Goal: Task Accomplishment & Management: Complete application form

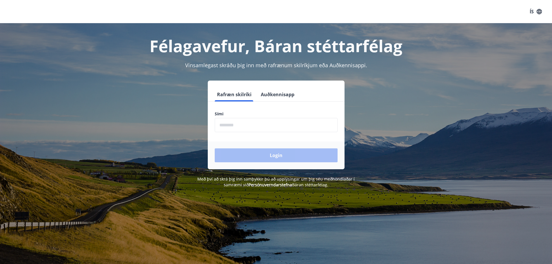
click at [247, 124] on input "phone" at bounding box center [276, 125] width 123 height 14
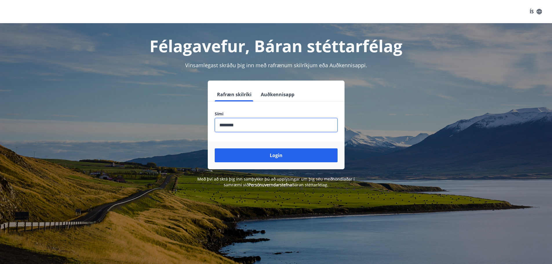
type input "********"
click at [215, 148] on button "Login" at bounding box center [276, 155] width 123 height 14
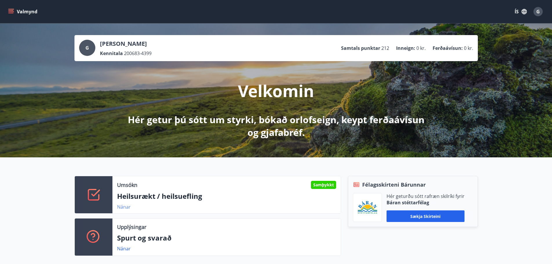
click at [125, 207] on link "Nánar" at bounding box center [124, 207] width 14 height 6
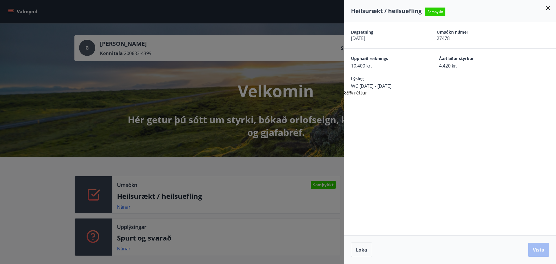
click at [549, 8] on icon at bounding box center [548, 8] width 7 height 7
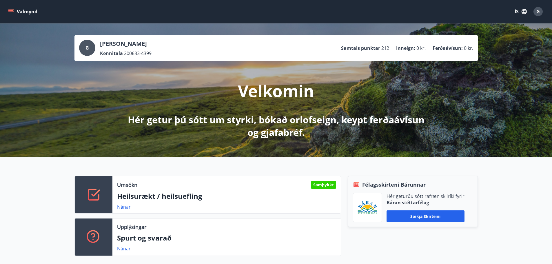
click at [13, 11] on icon "menu" at bounding box center [11, 12] width 6 height 6
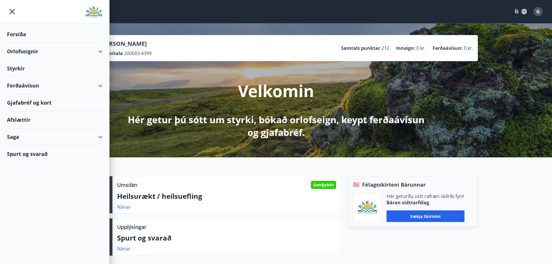
click at [23, 68] on div "Styrkir" at bounding box center [54, 68] width 95 height 17
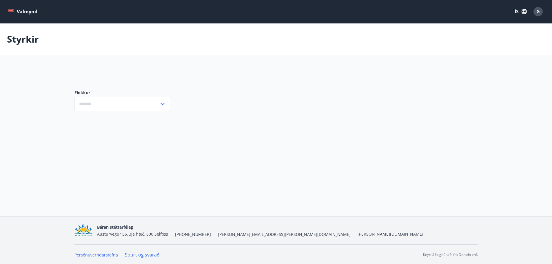
type input "***"
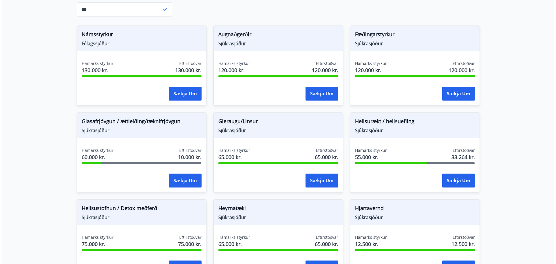
scroll to position [174, 0]
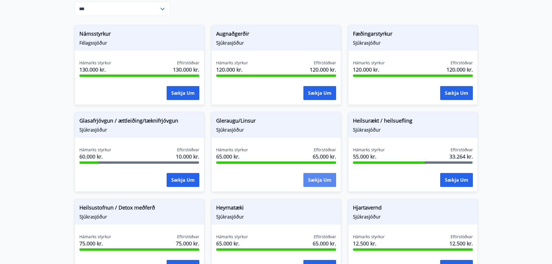
click at [313, 177] on button "Sækja um" at bounding box center [319, 180] width 33 height 14
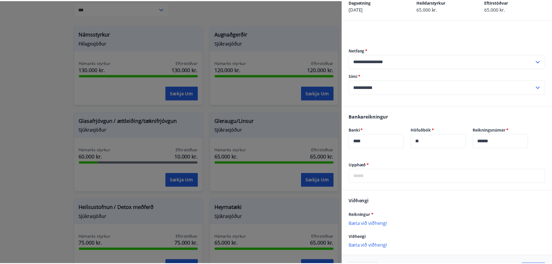
scroll to position [53, 0]
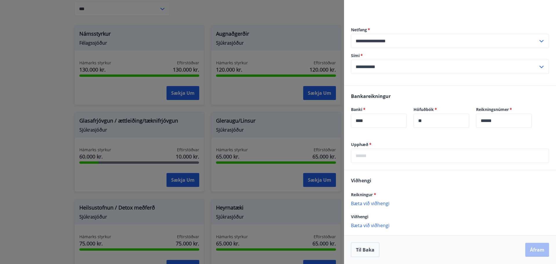
click at [48, 144] on div at bounding box center [278, 132] width 556 height 264
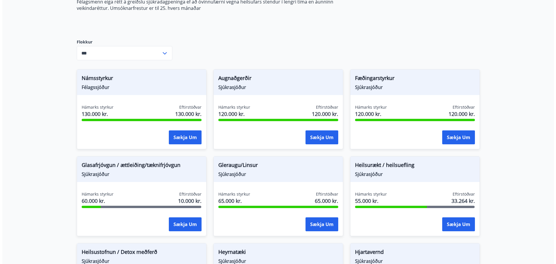
scroll to position [116, 0]
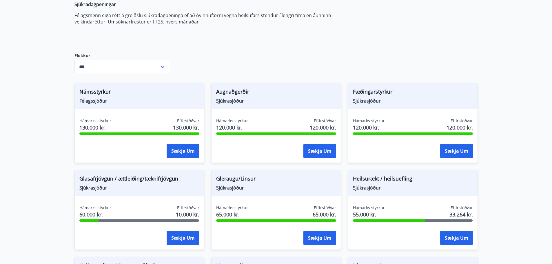
click at [438, 47] on div "Heilsu- og forvarnarstyrkir Félagsmenn [PERSON_NAME] um ýmsa heilsu- og forvarn…" at bounding box center [275, 234] width 403 height 567
click at [306, 234] on button "Sækja um" at bounding box center [319, 238] width 33 height 14
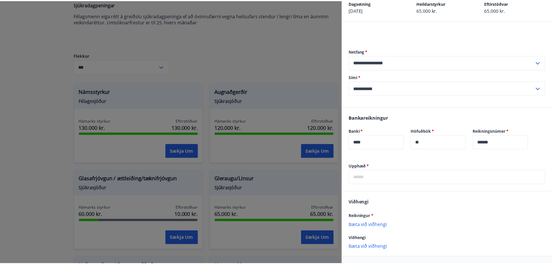
scroll to position [53, 0]
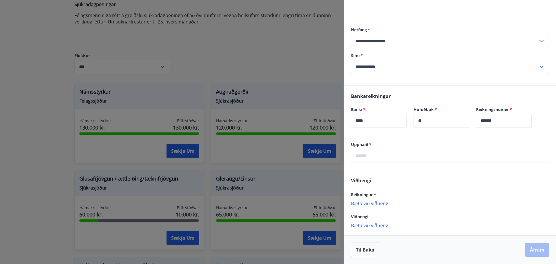
click at [22, 89] on div at bounding box center [278, 132] width 556 height 264
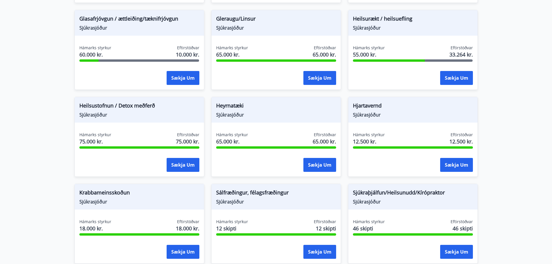
scroll to position [290, 0]
